Goal: Task Accomplishment & Management: Use online tool/utility

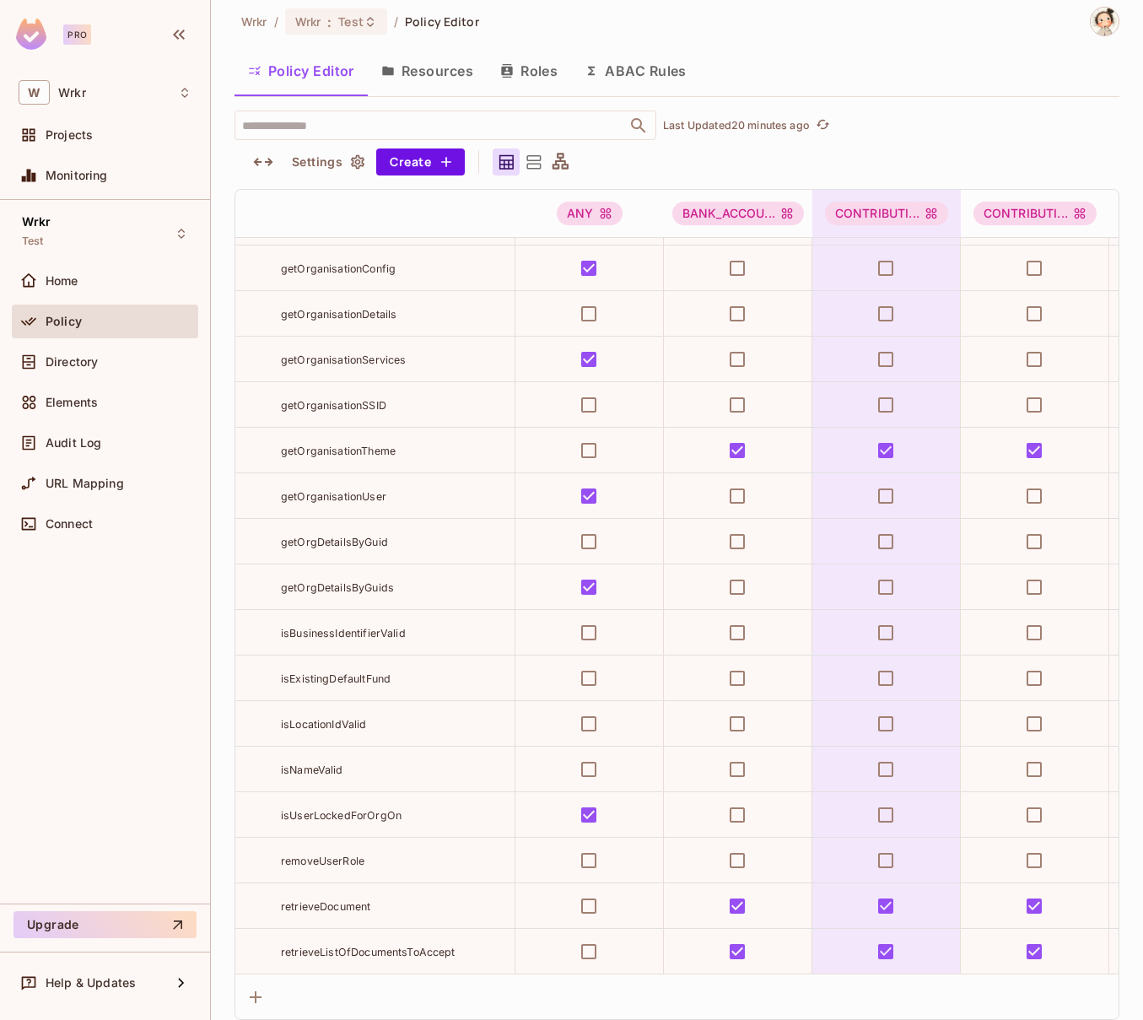
scroll to position [7743, 0]
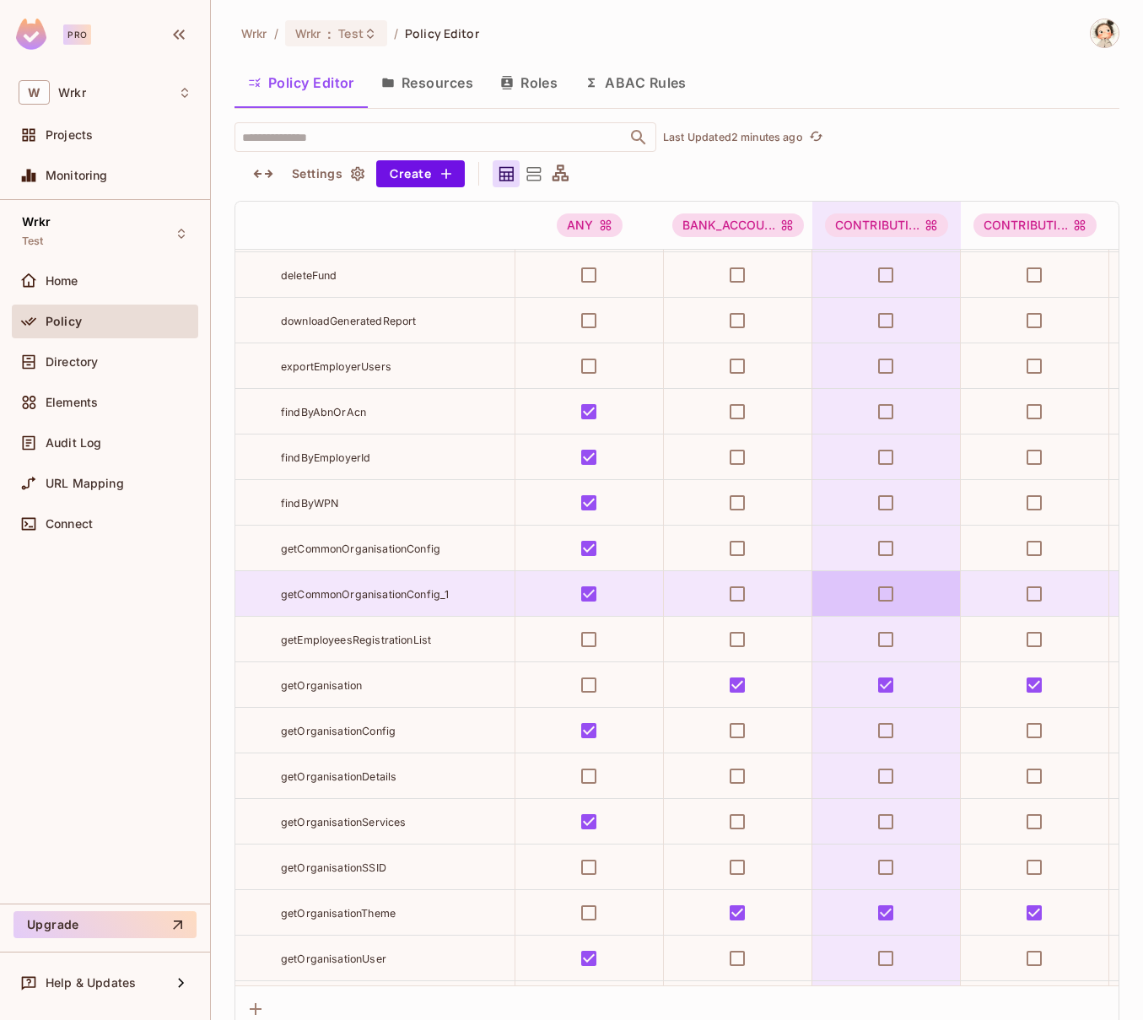
scroll to position [7291, 0]
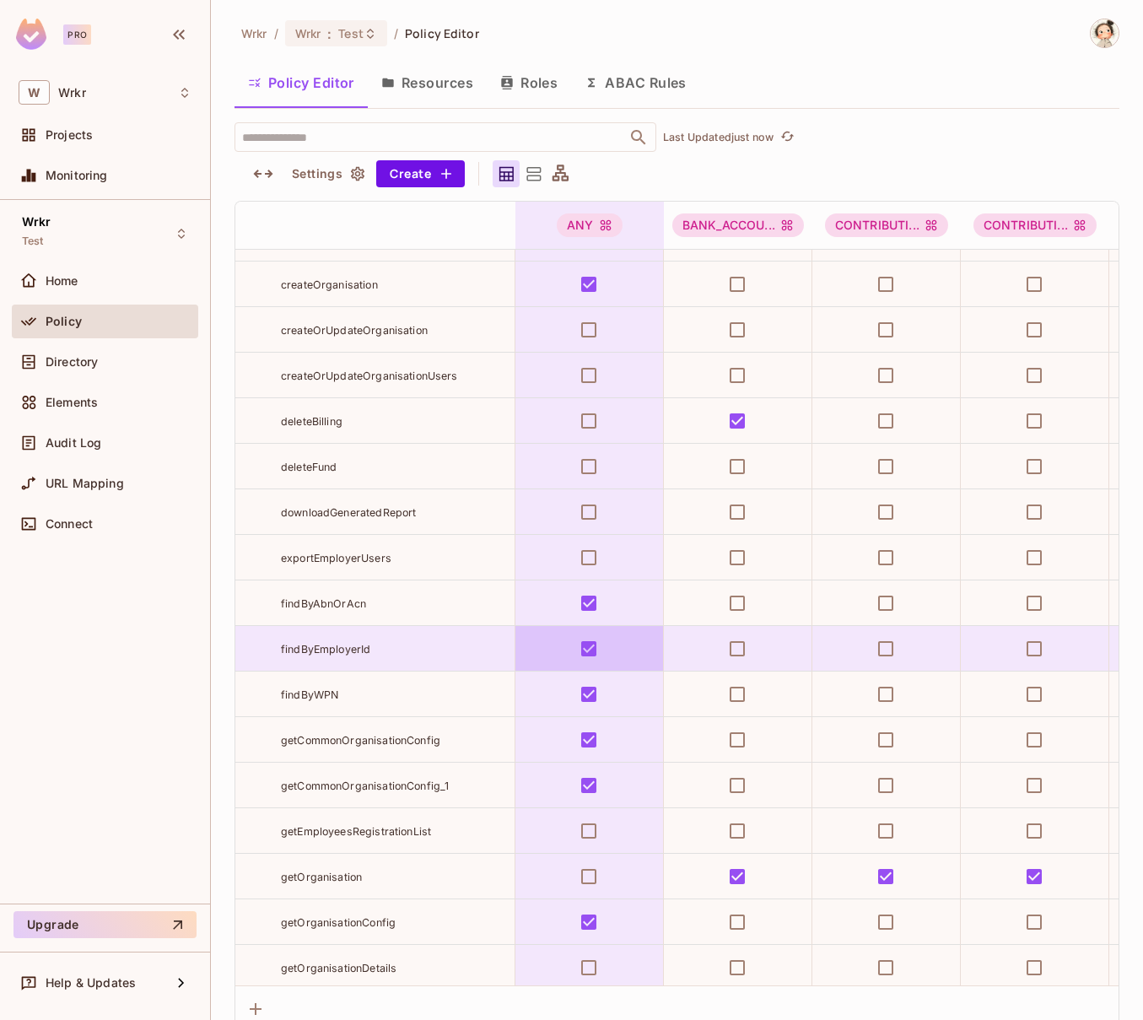
scroll to position [4647, 0]
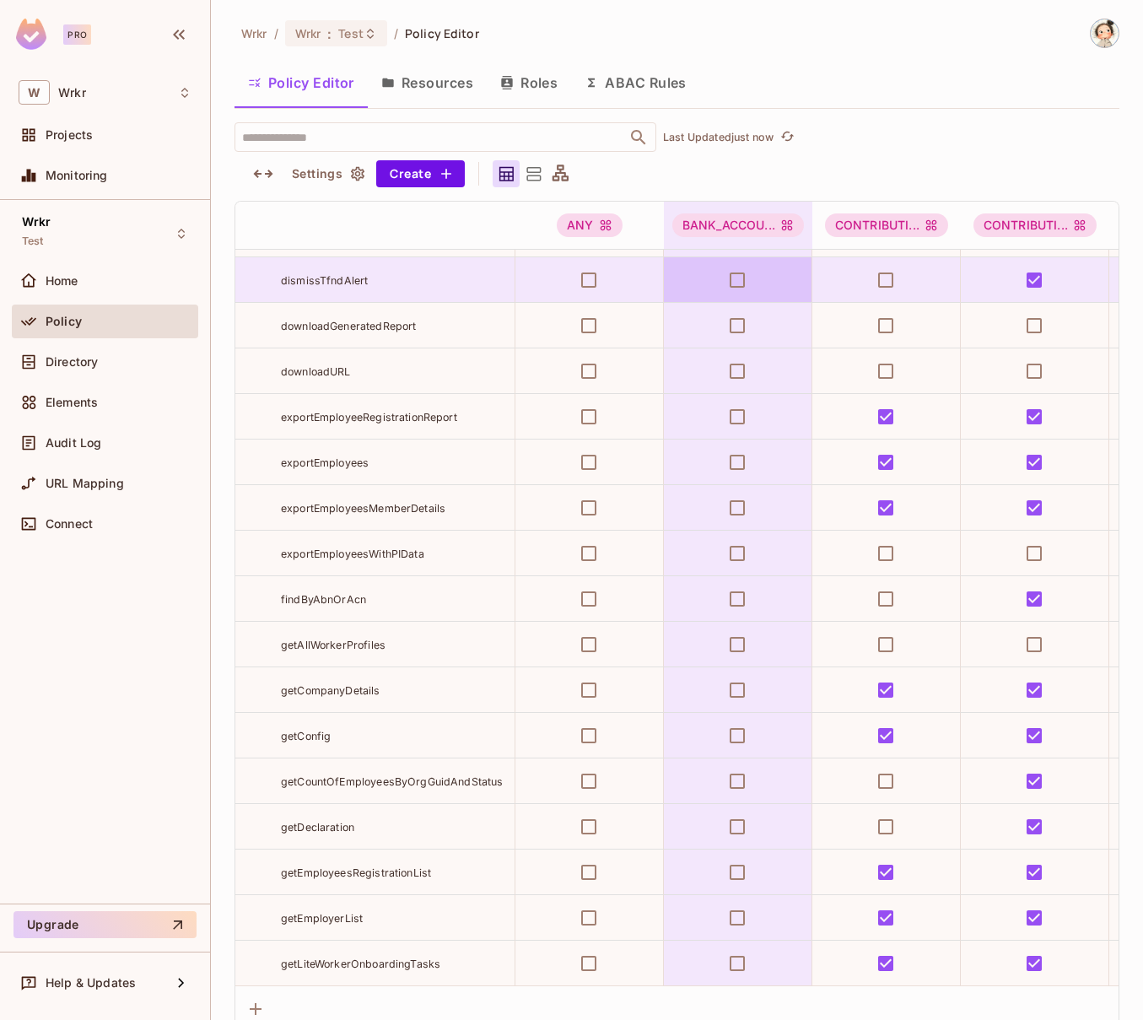
scroll to position [4378, 0]
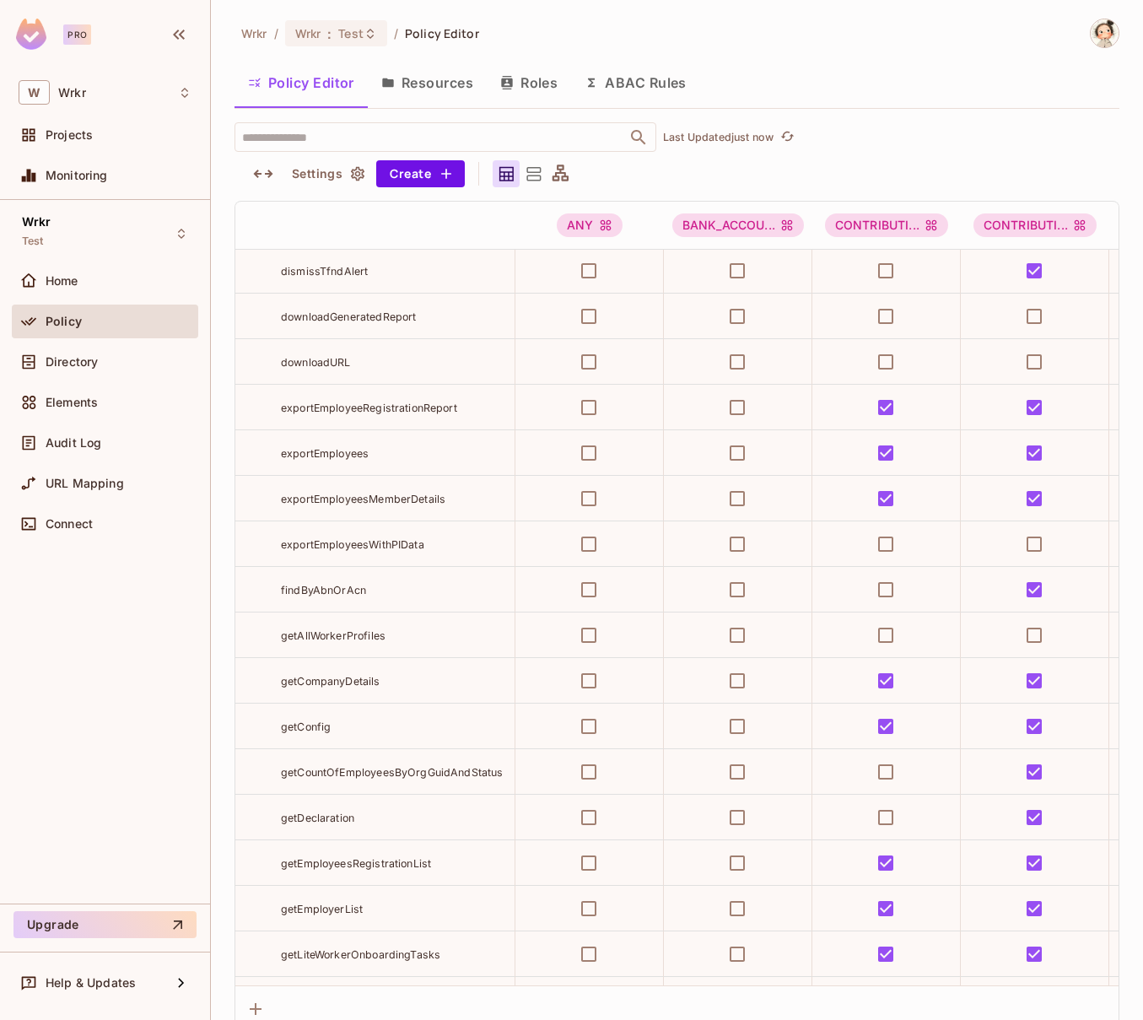
click at [955, 112] on div "Wrkr / Wrkr : Test / Policy Editor Policy Editor Resources Roles ABAC Rules ​ L…" at bounding box center [677, 525] width 885 height 1013
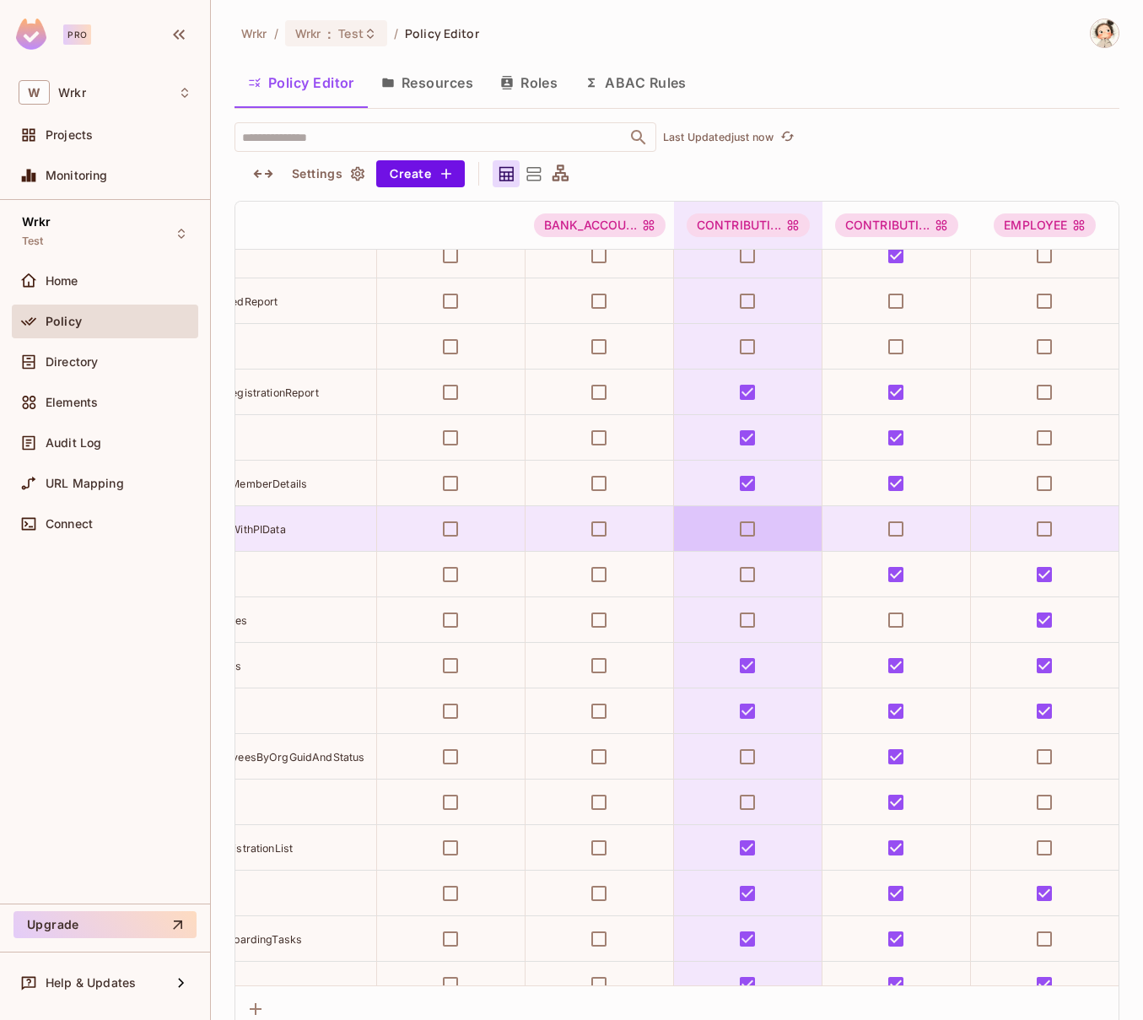
scroll to position [4393, 0]
